Goal: Task Accomplishment & Management: Manage account settings

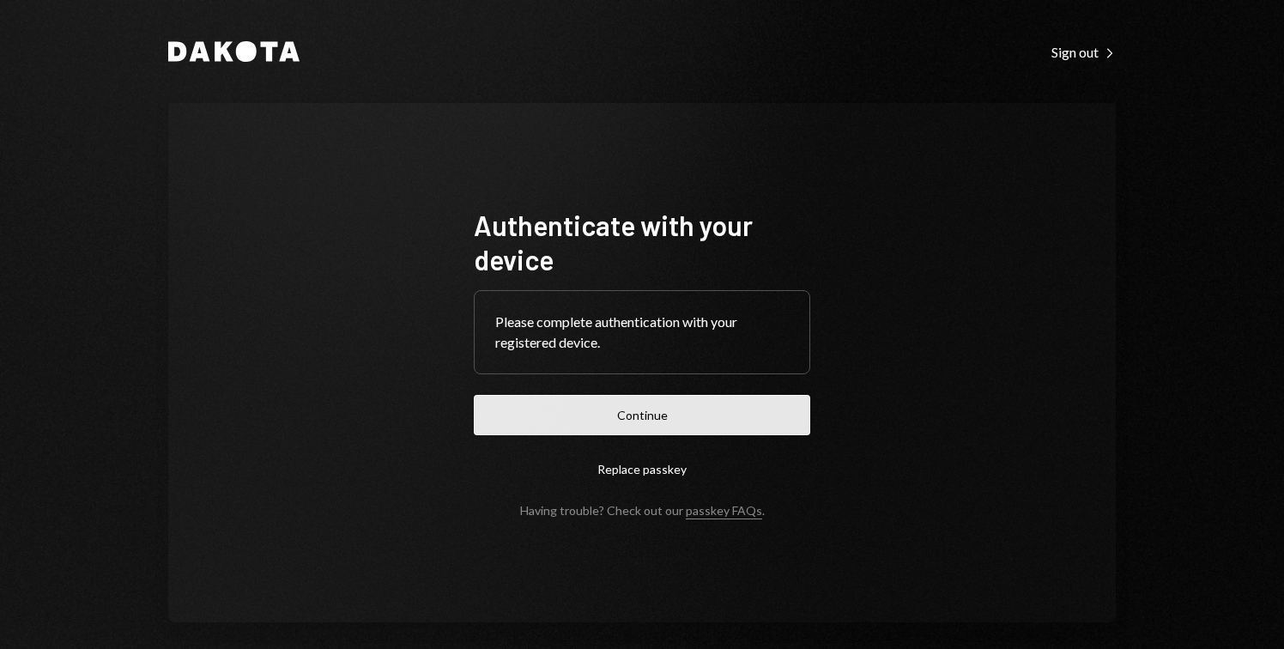
click at [738, 408] on button "Continue" at bounding box center [642, 415] width 337 height 40
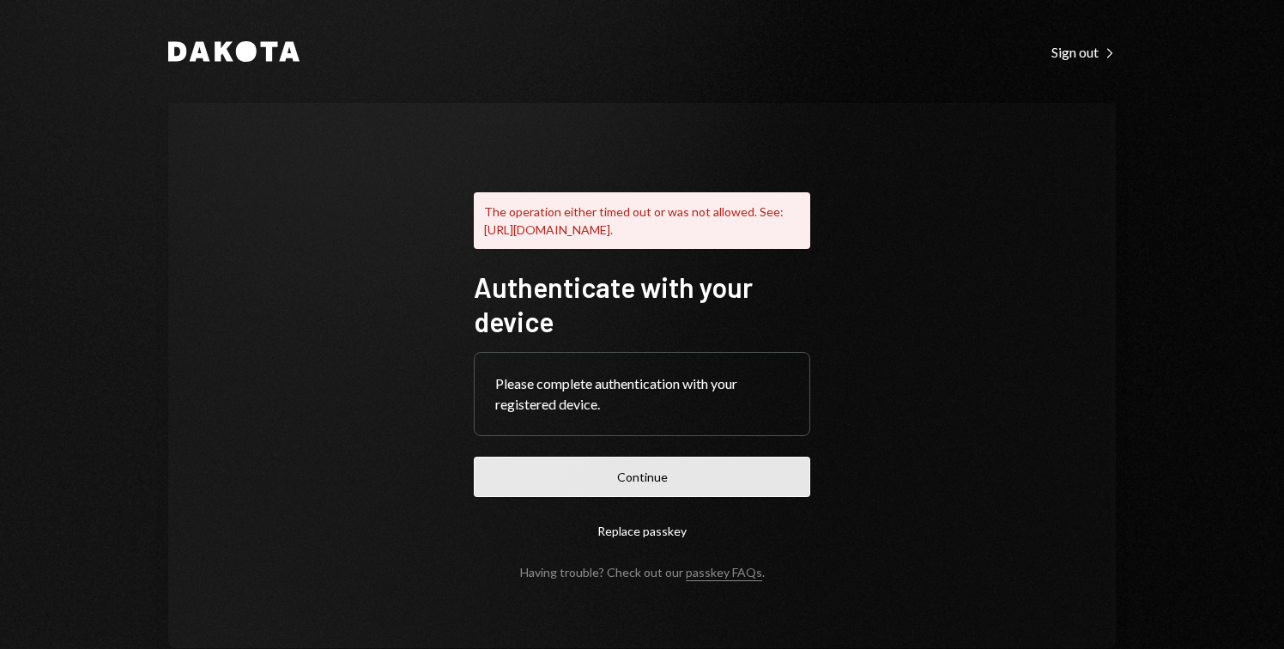
click at [721, 488] on button "Continue" at bounding box center [642, 477] width 337 height 40
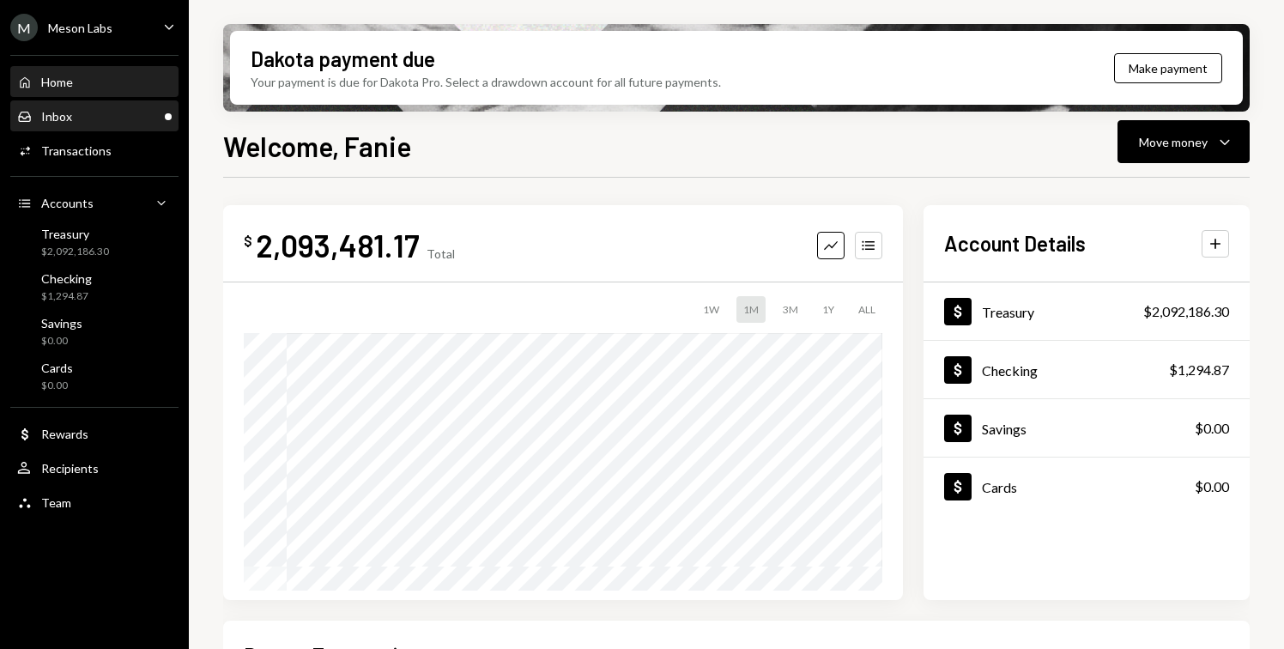
click at [124, 118] on div "Inbox Inbox" at bounding box center [94, 116] width 155 height 15
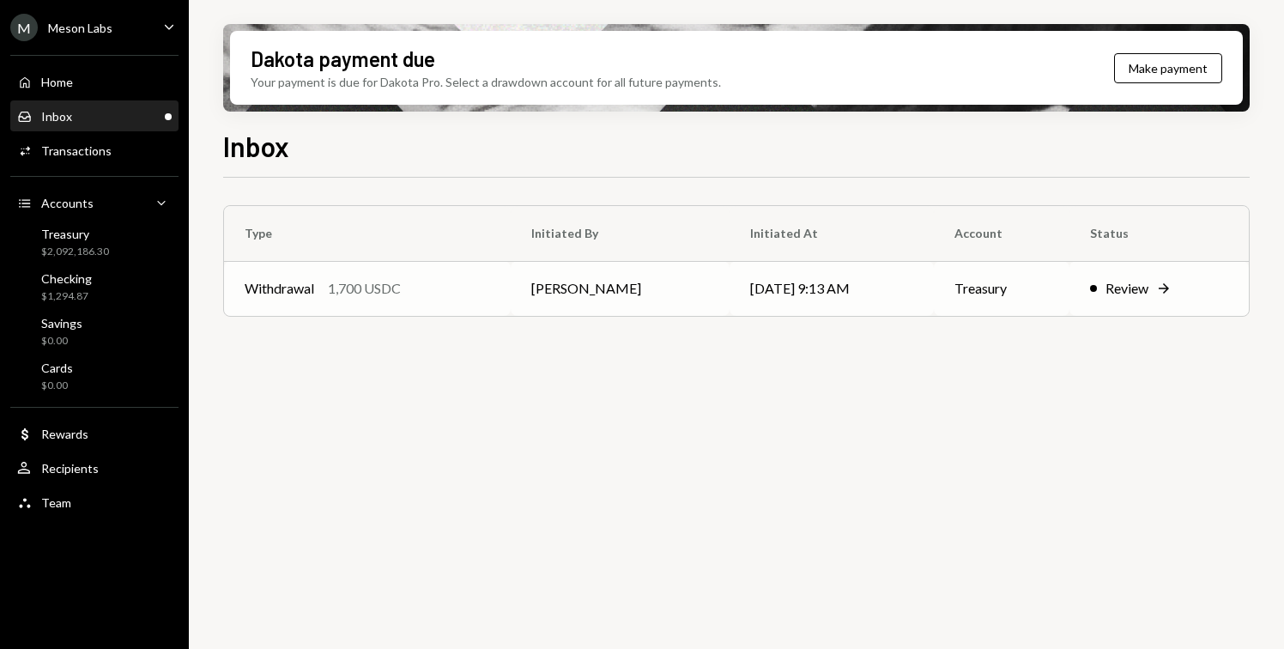
click at [474, 297] on div "Withdrawal 1,700 USDC" at bounding box center [368, 288] width 246 height 21
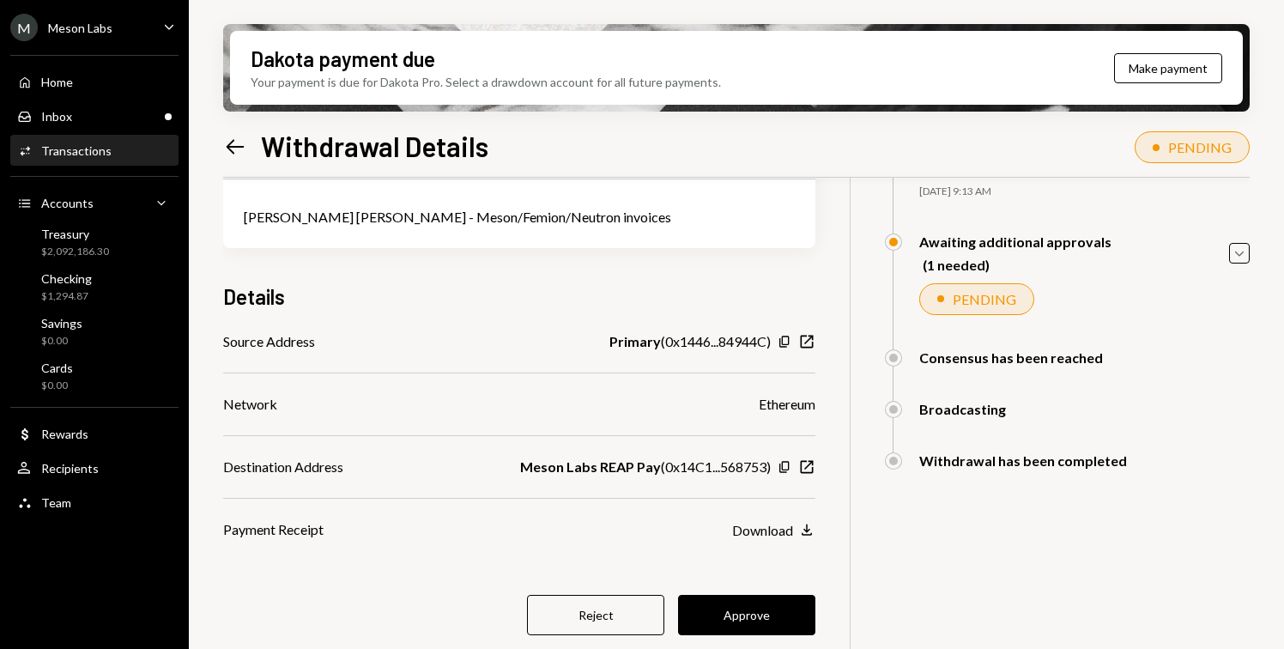
scroll to position [137, 0]
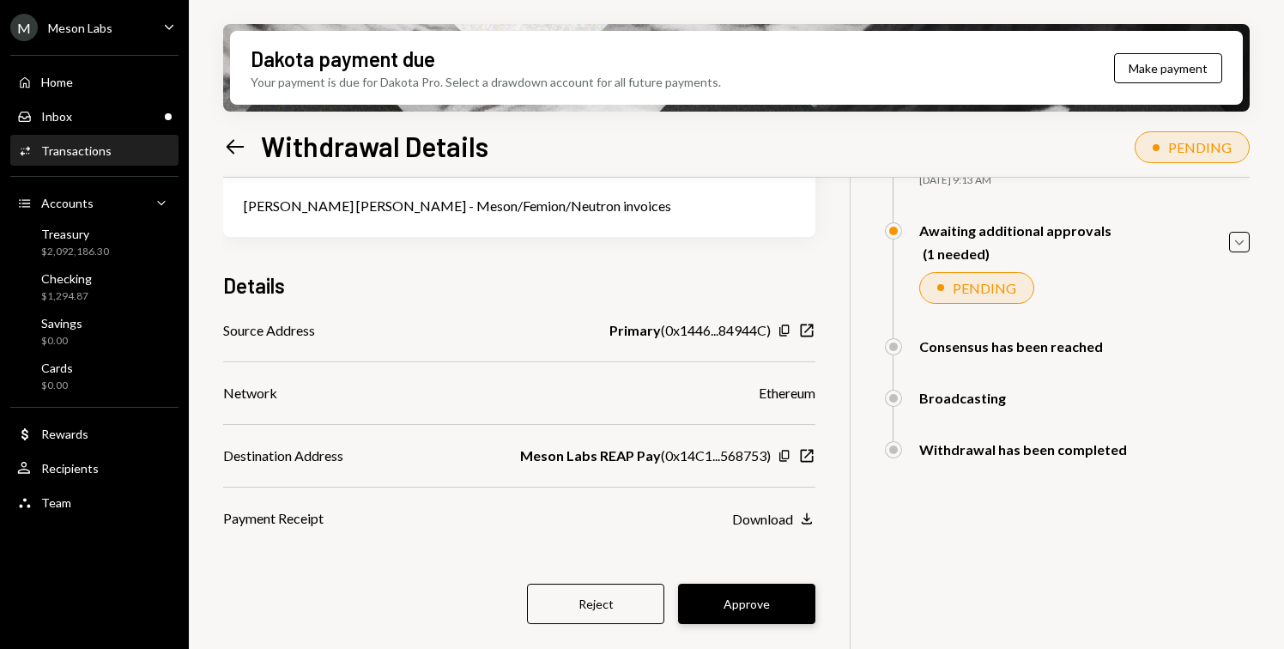
click at [737, 606] on button "Approve" at bounding box center [746, 604] width 137 height 40
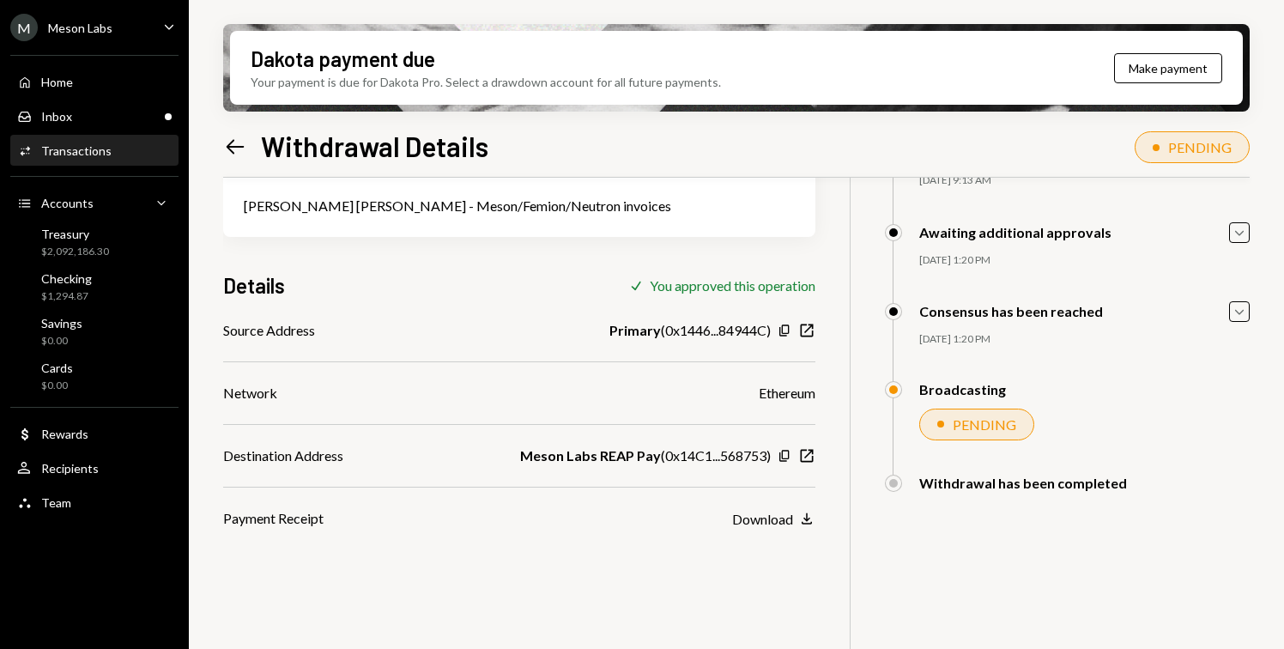
scroll to position [0, 0]
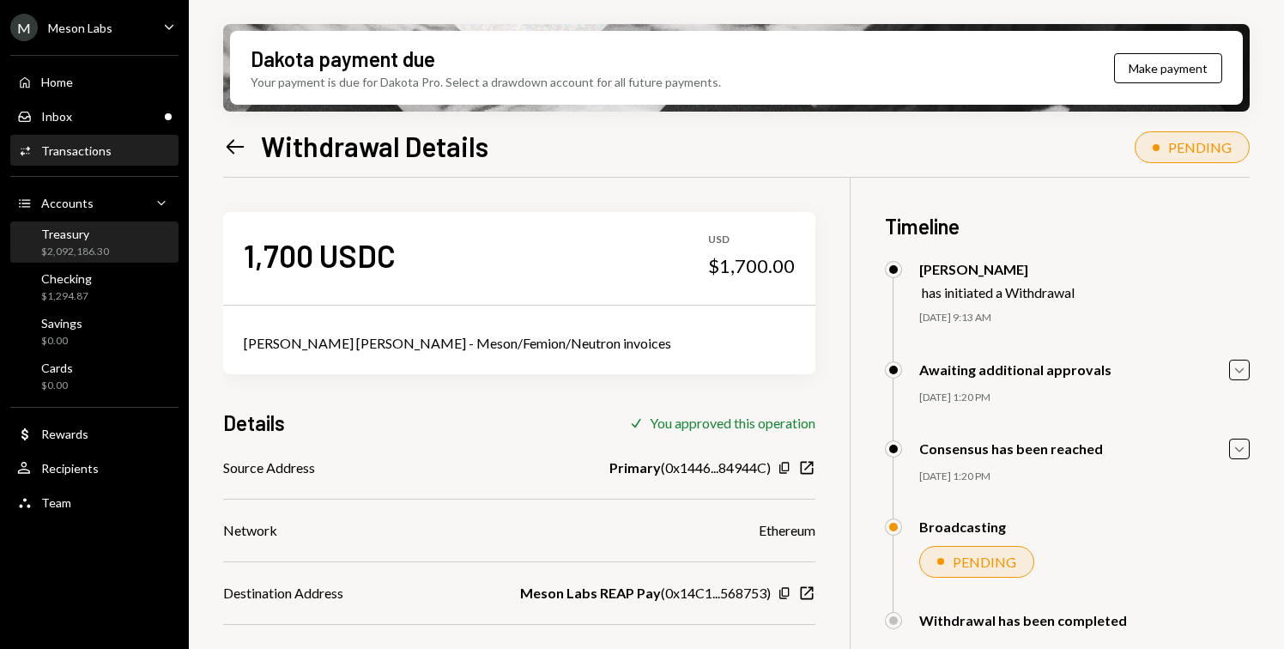
click at [81, 240] on div "Treasury" at bounding box center [75, 234] width 68 height 15
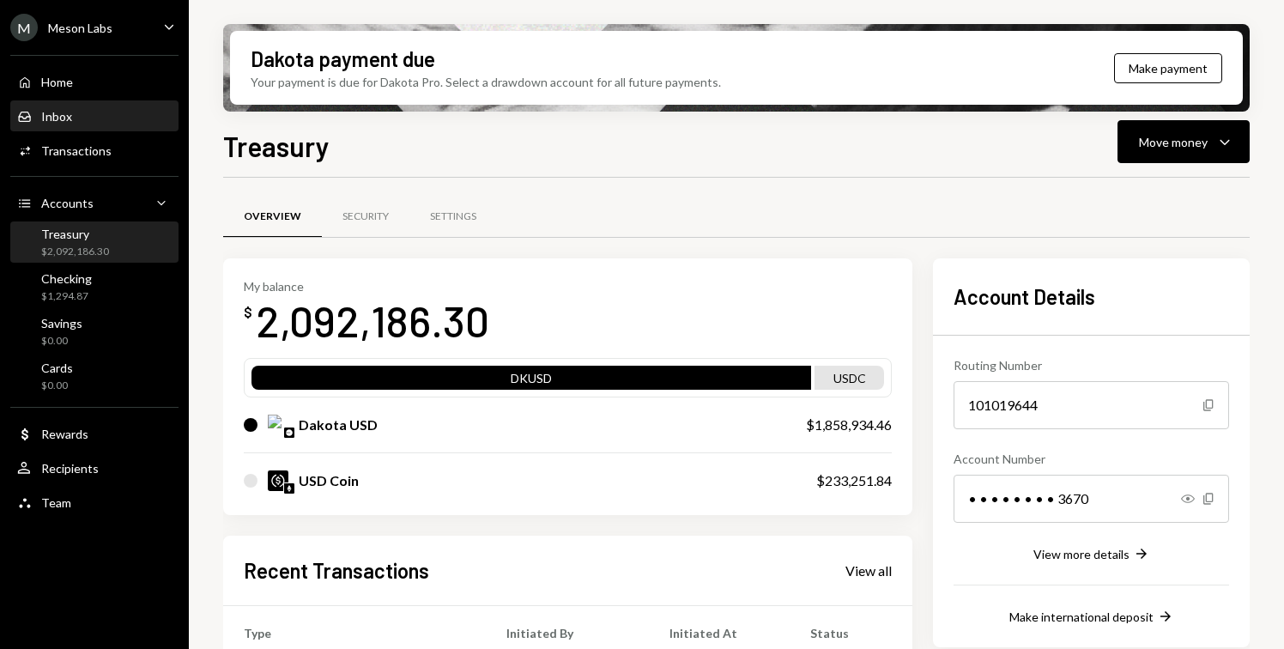
click at [118, 115] on div "Inbox Inbox" at bounding box center [94, 116] width 155 height 15
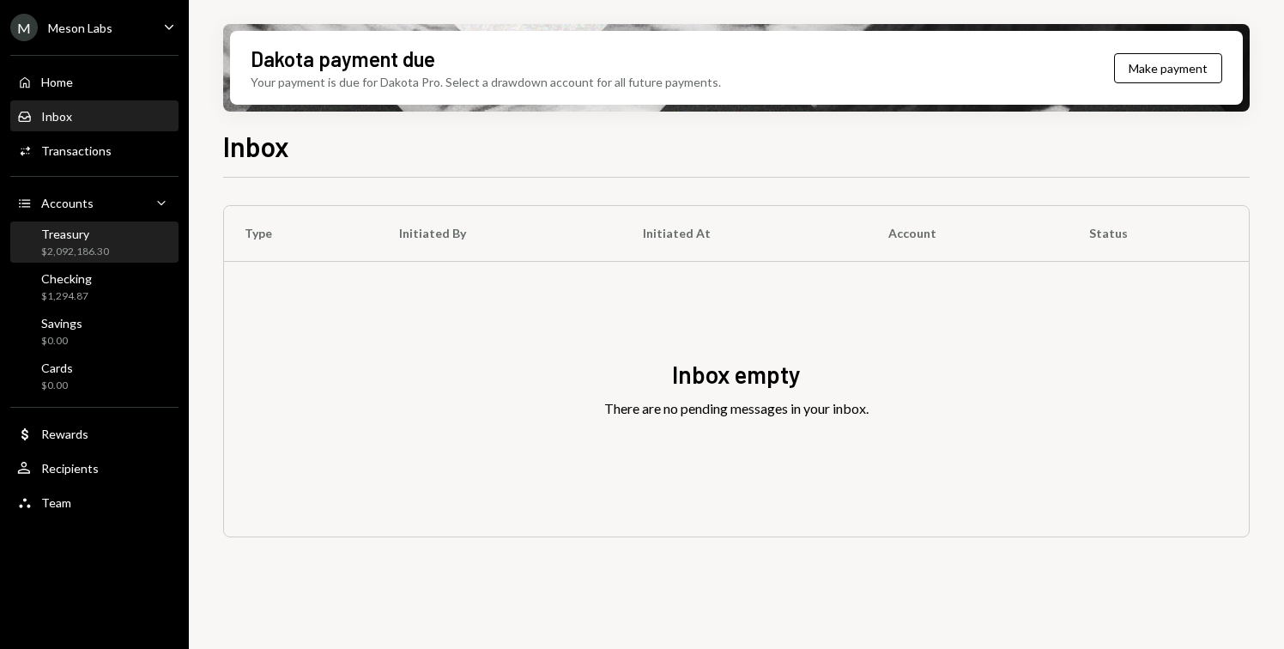
click at [77, 235] on div "Treasury" at bounding box center [75, 234] width 68 height 15
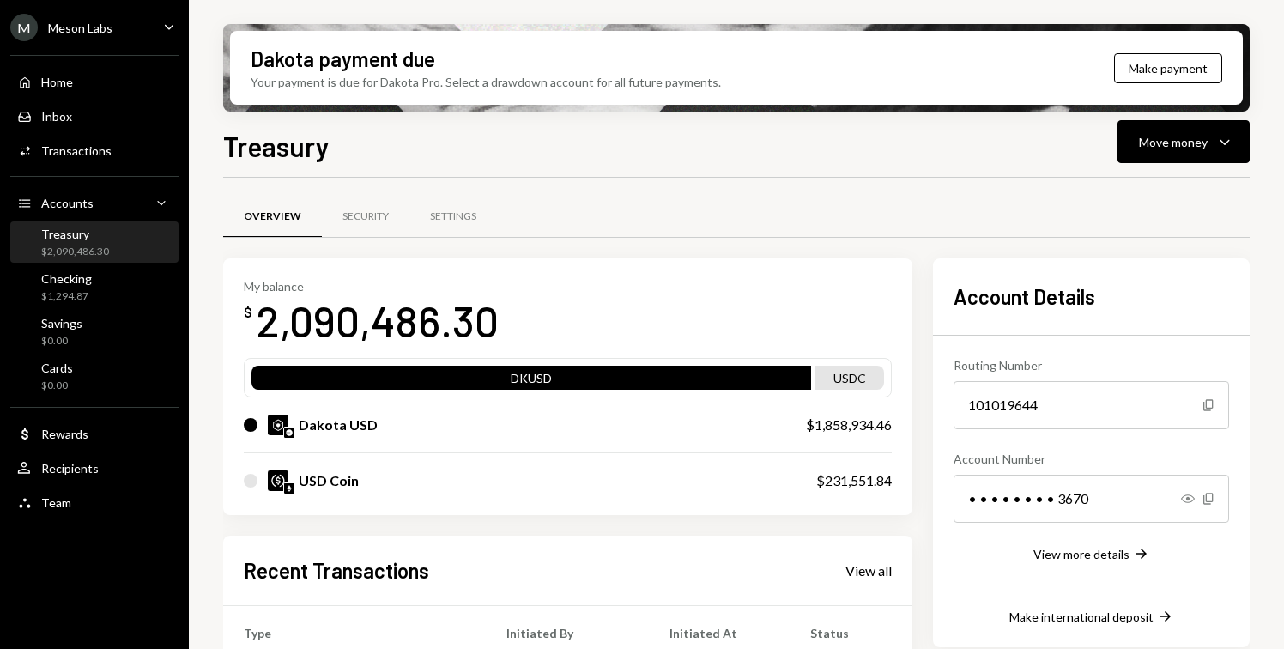
click at [117, 23] on div "M Meson Labs Caret Down" at bounding box center [94, 27] width 189 height 27
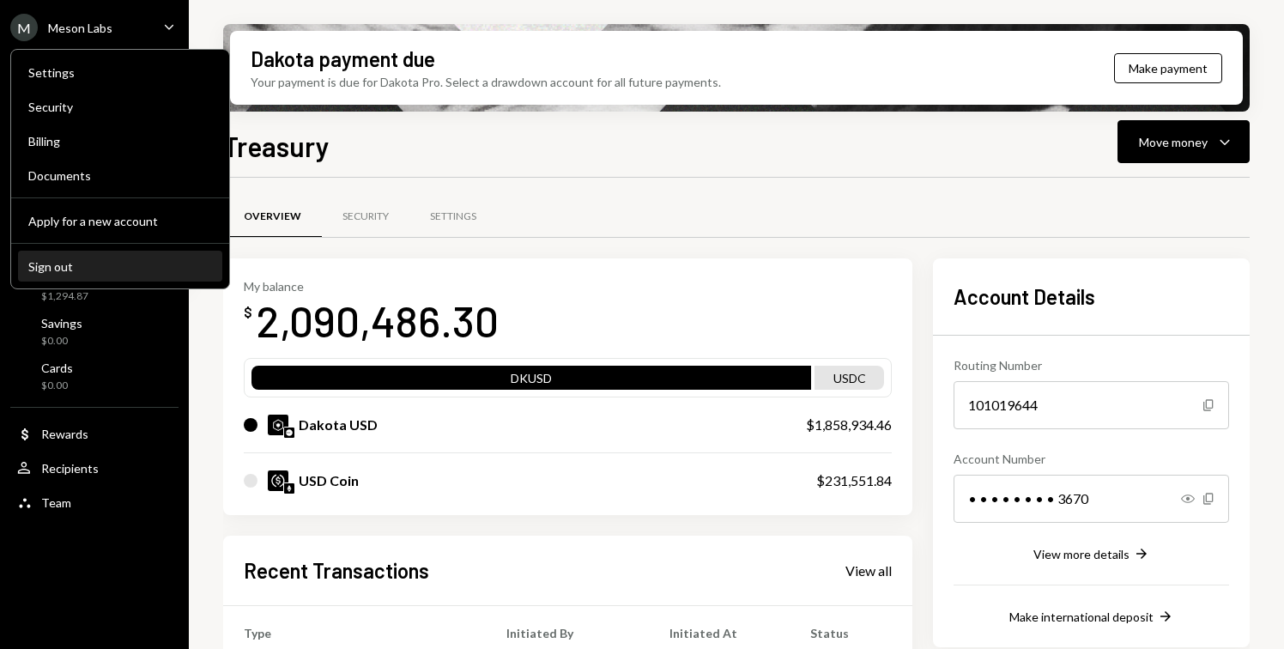
click at [84, 270] on div "Sign out" at bounding box center [120, 266] width 184 height 15
